Goal: Find specific page/section: Find specific page/section

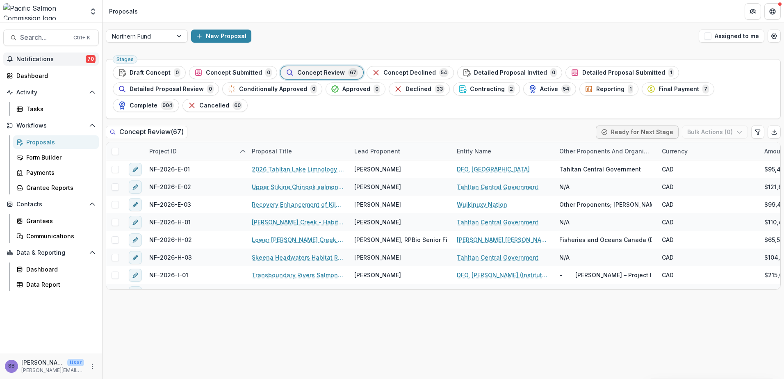
click at [42, 58] on span "Notifications" at bounding box center [50, 59] width 69 height 7
click at [129, 39] on div at bounding box center [139, 36] width 55 height 10
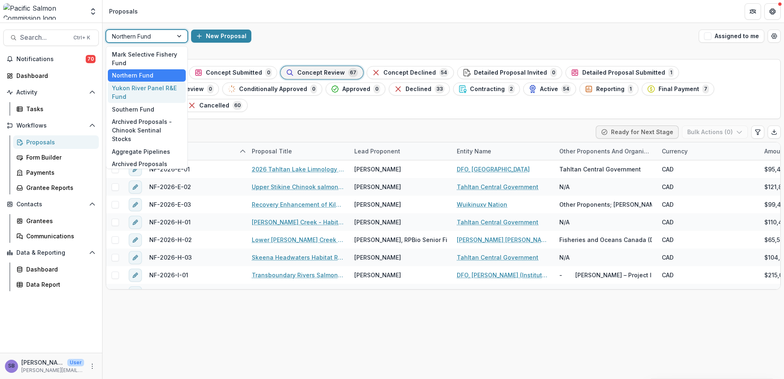
click at [137, 88] on div "Yukon River Panel R&E Fund" at bounding box center [147, 92] width 78 height 21
